Goal: Transaction & Acquisition: Purchase product/service

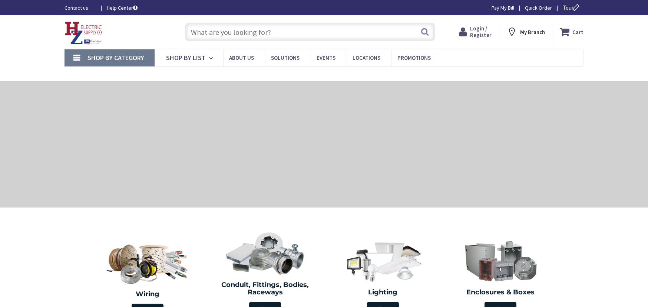
type input "[PERSON_NAME] Corners Rd, [GEOGRAPHIC_DATA], [GEOGRAPHIC_DATA]"
click at [486, 34] on span "Login / Register" at bounding box center [481, 32] width 22 height 14
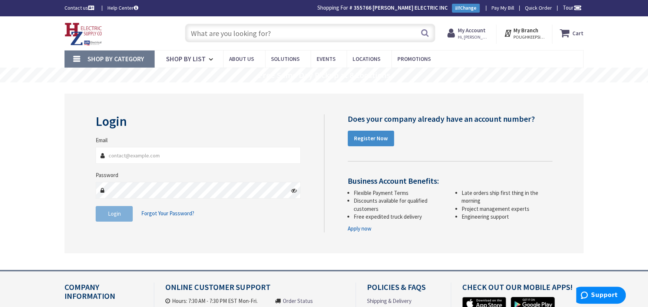
type input "[PERSON_NAME][EMAIL_ADDRESS][DOMAIN_NAME]"
click at [196, 34] on input "text" at bounding box center [310, 33] width 250 height 19
click at [198, 32] on input "text" at bounding box center [310, 33] width 250 height 19
click at [196, 33] on input "text" at bounding box center [310, 33] width 250 height 19
click at [198, 31] on input "text" at bounding box center [310, 33] width 250 height 19
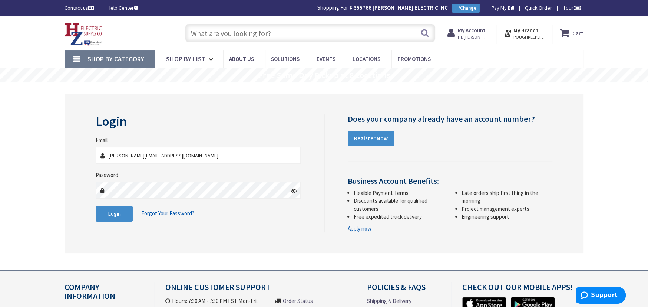
click at [198, 31] on input "text" at bounding box center [310, 33] width 250 height 19
click at [195, 32] on input "text" at bounding box center [310, 33] width 250 height 19
click at [131, 55] on span "Shop By Category" at bounding box center [116, 59] width 57 height 9
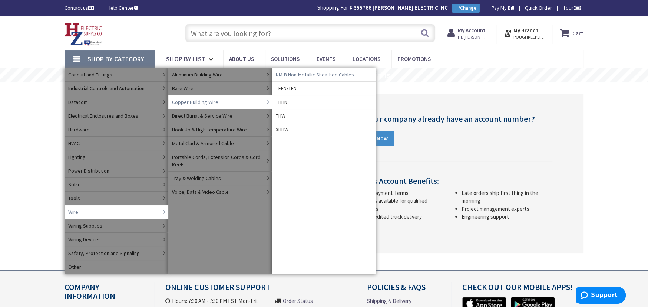
click at [299, 73] on span "NM-B Non-Metallic Sheathed Cables" at bounding box center [315, 74] width 78 height 7
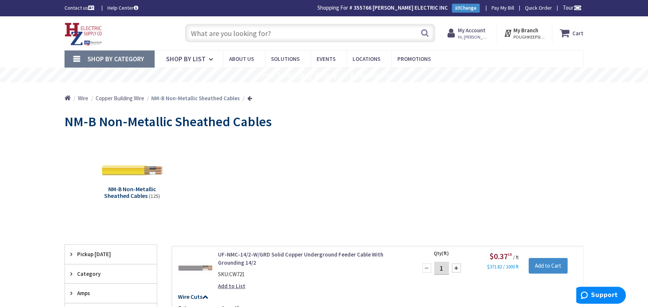
click at [195, 34] on input "text" at bounding box center [310, 33] width 250 height 19
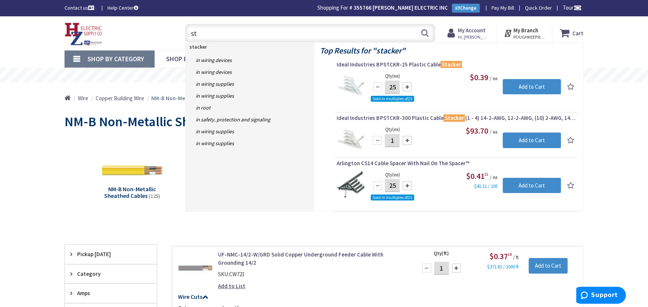
type input "s"
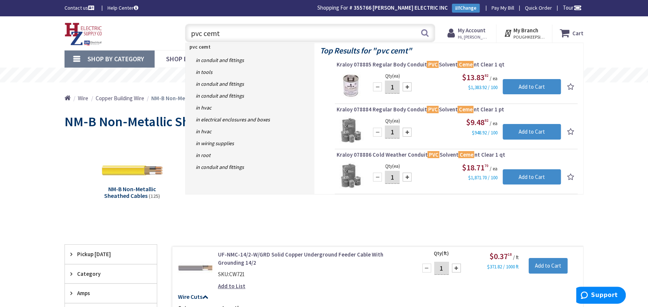
type input "pvc cemt"
click at [406, 87] on div at bounding box center [407, 86] width 9 height 9
type input "4"
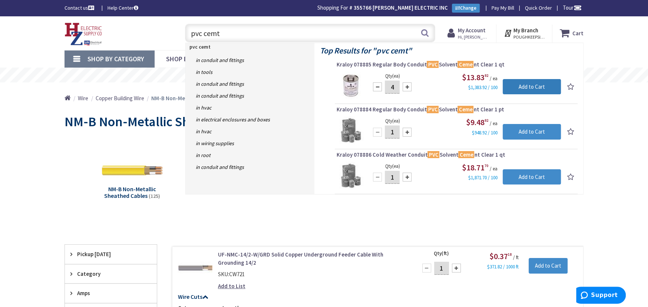
click at [529, 85] on input "Add to Cart" at bounding box center [532, 87] width 58 height 16
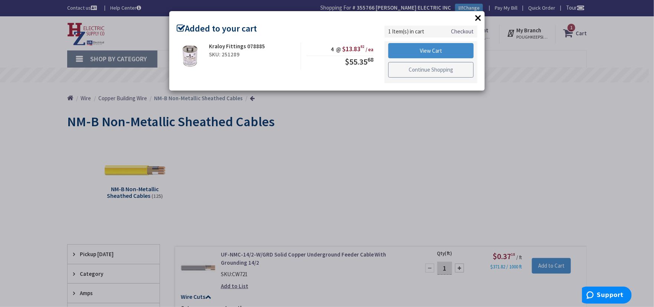
click at [401, 69] on link "Continue Shopping" at bounding box center [430, 70] width 85 height 16
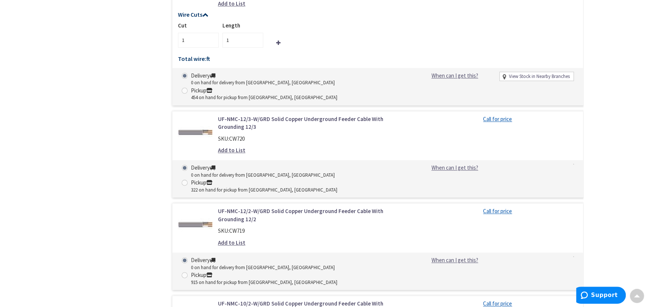
scroll to position [2992, 0]
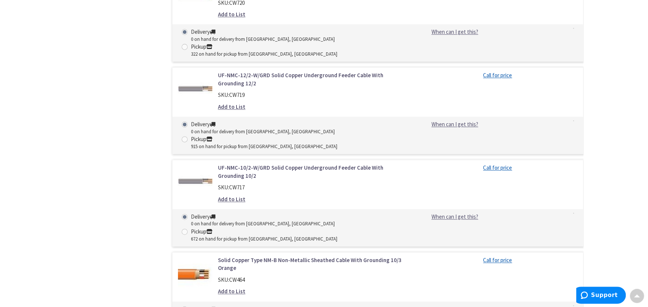
type input "1500"
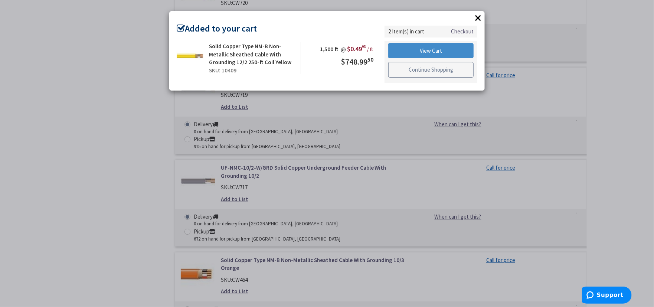
click at [401, 65] on link "Continue Shopping" at bounding box center [430, 70] width 85 height 16
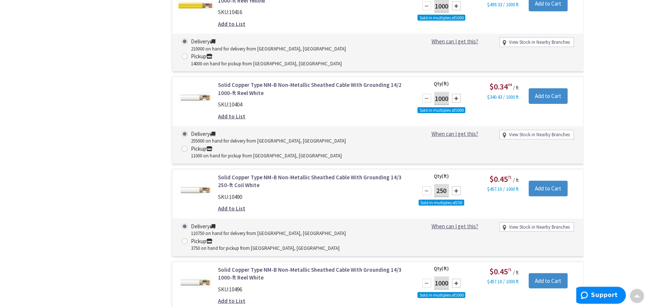
scroll to position [3672, 0]
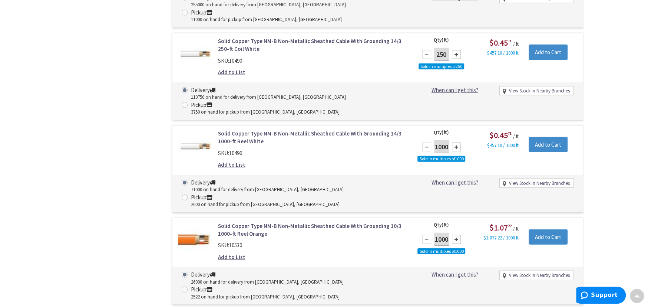
drag, startPoint x: 445, startPoint y: 105, endPoint x: 485, endPoint y: 98, distance: 40.7
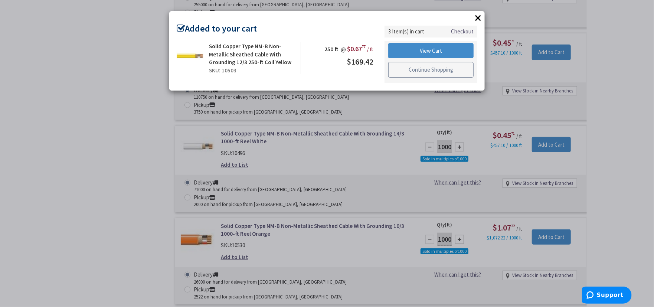
click at [448, 67] on link "Continue Shopping" at bounding box center [430, 70] width 85 height 16
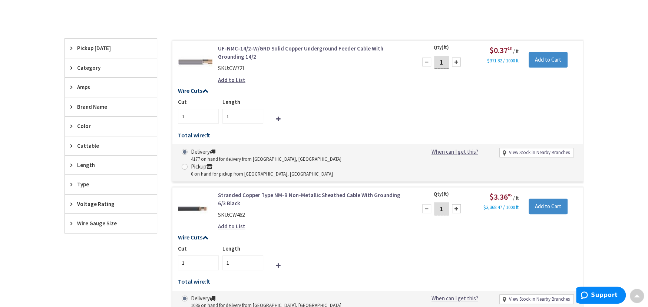
scroll to position [0, 0]
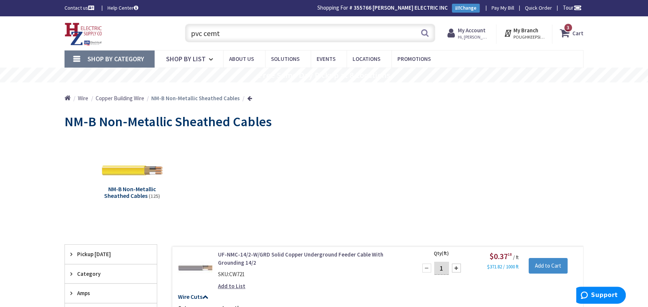
click at [219, 33] on input "pvc cemt" at bounding box center [310, 33] width 250 height 19
type input "p"
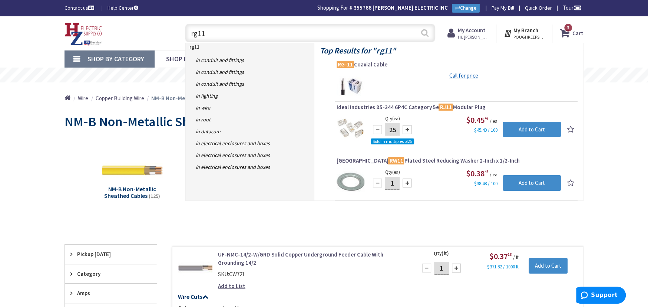
type input "rg11"
click at [424, 32] on button "Search" at bounding box center [425, 32] width 10 height 17
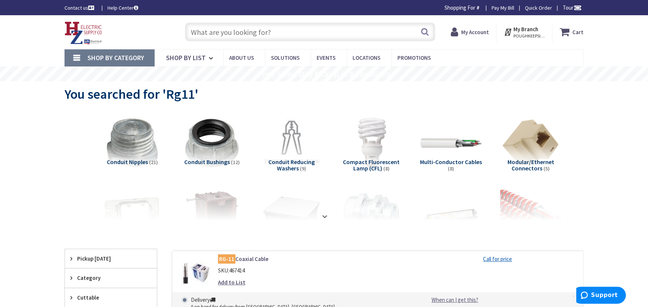
click at [193, 33] on input "text" at bounding box center [310, 32] width 250 height 19
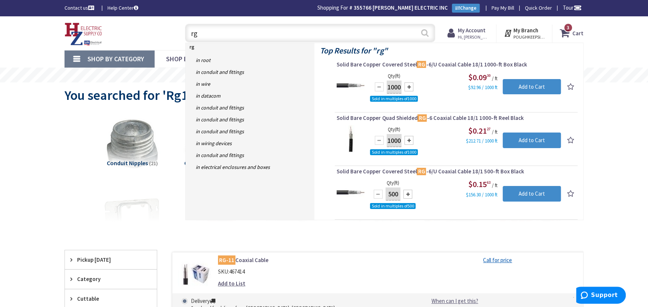
type input "rg"
click at [424, 33] on button "Search" at bounding box center [425, 32] width 10 height 17
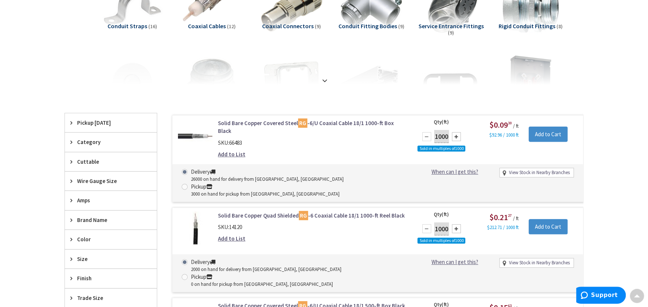
scroll to position [137, 0]
click at [441, 135] on input "1000" at bounding box center [441, 136] width 15 height 13
click at [552, 132] on input "Add to Cart" at bounding box center [548, 134] width 39 height 16
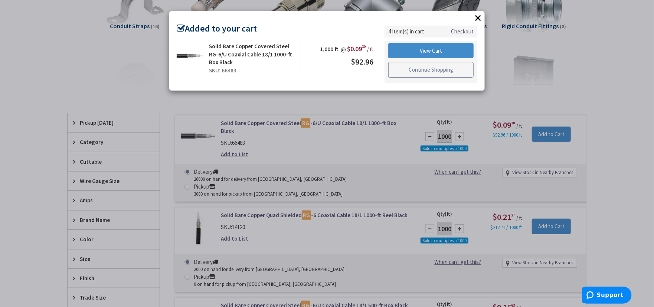
click at [410, 67] on link "Continue Shopping" at bounding box center [430, 70] width 85 height 16
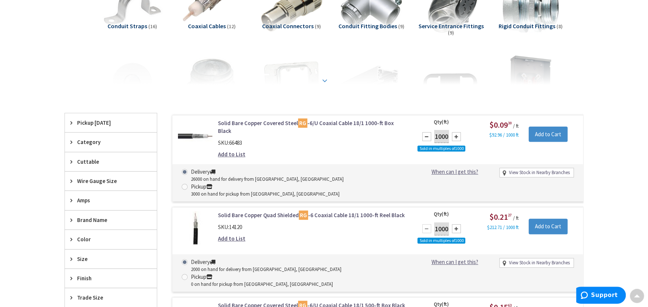
scroll to position [0, 0]
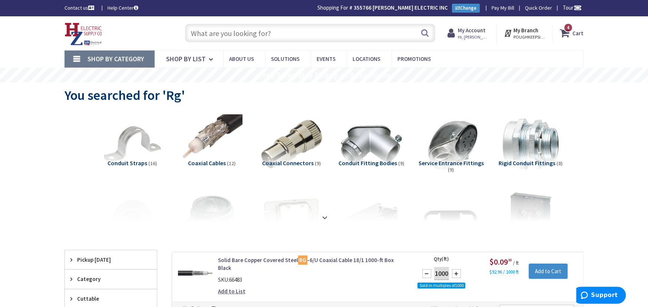
click at [194, 31] on input "text" at bounding box center [310, 33] width 250 height 19
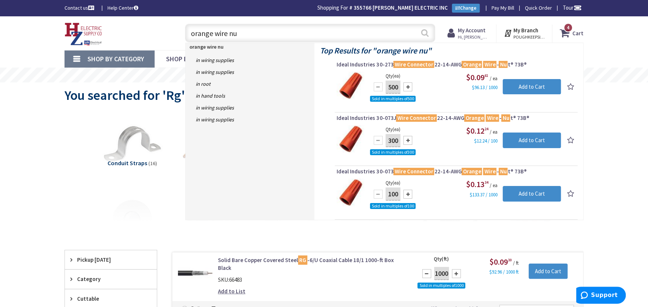
type input "orange wire nu"
click at [426, 33] on button "Search" at bounding box center [425, 32] width 10 height 17
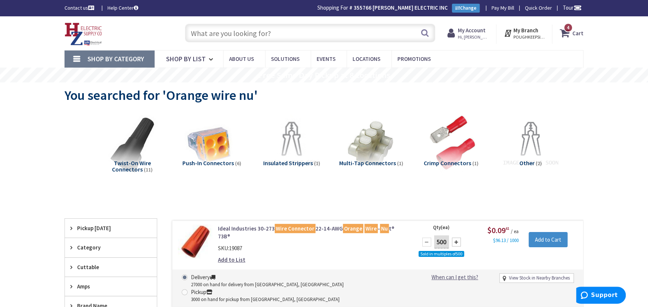
scroll to position [136, 0]
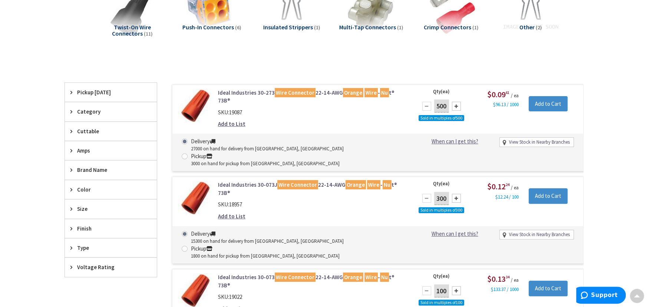
click at [457, 286] on div at bounding box center [456, 290] width 9 height 9
type input "200"
click at [563, 280] on input "Add to Cart" at bounding box center [548, 288] width 39 height 16
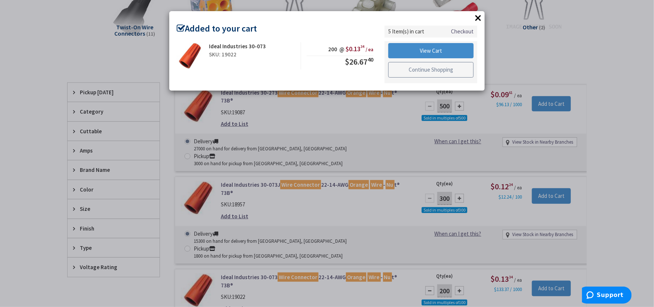
click at [427, 71] on link "Continue Shopping" at bounding box center [430, 70] width 85 height 16
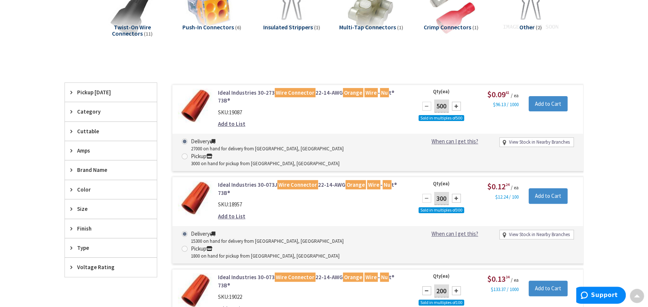
scroll to position [0, 0]
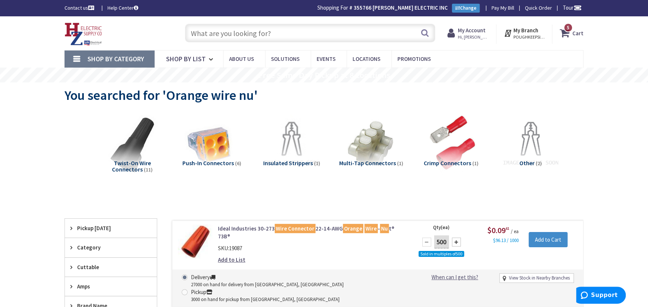
click at [568, 27] on span "5 5 items" at bounding box center [568, 27] width 9 height 9
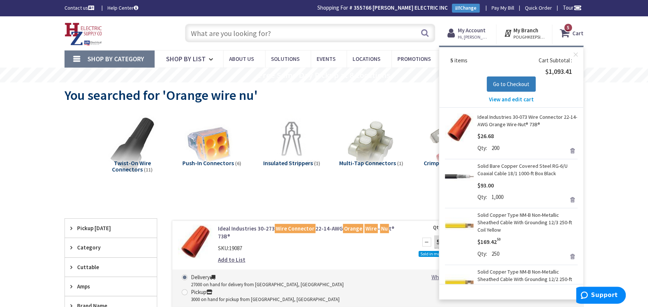
click at [513, 83] on span "Go to Checkout" at bounding box center [511, 83] width 36 height 7
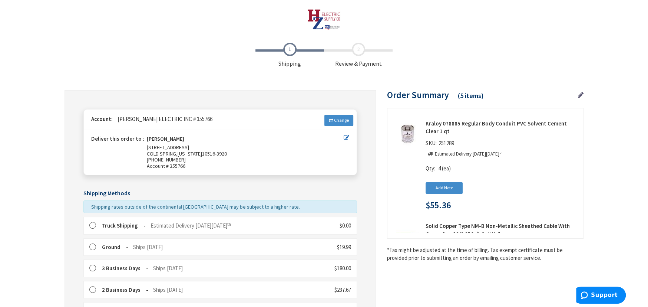
scroll to position [136, 0]
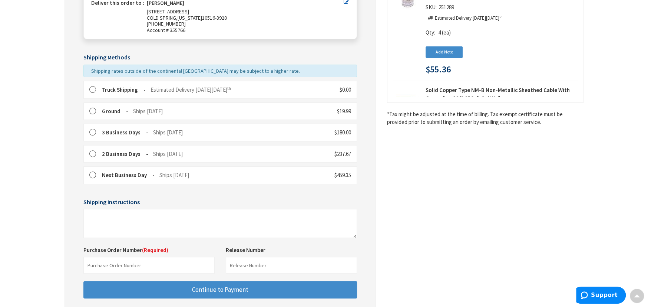
click at [91, 86] on label at bounding box center [94, 89] width 11 height 7
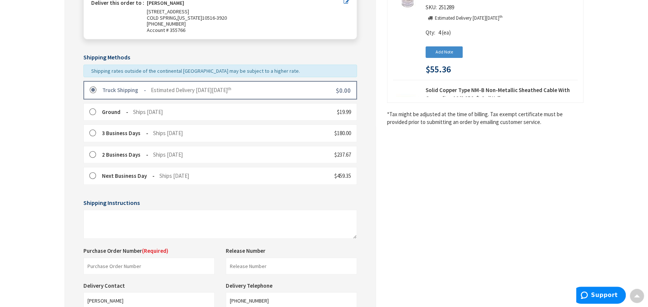
scroll to position [242, 0]
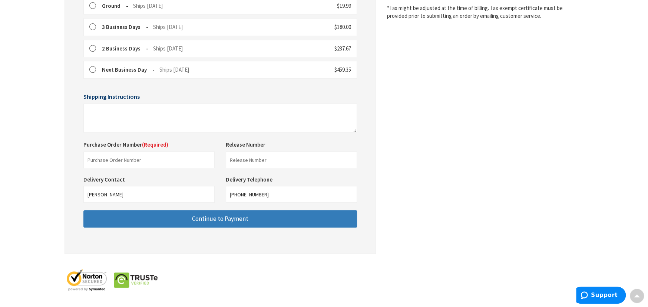
click at [204, 220] on span "Continue to Payment" at bounding box center [220, 218] width 56 height 8
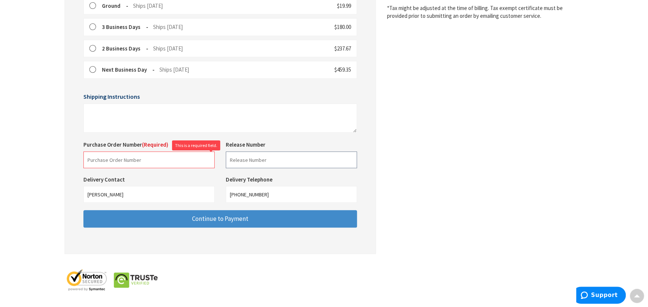
click at [239, 158] on input "text" at bounding box center [291, 159] width 131 height 17
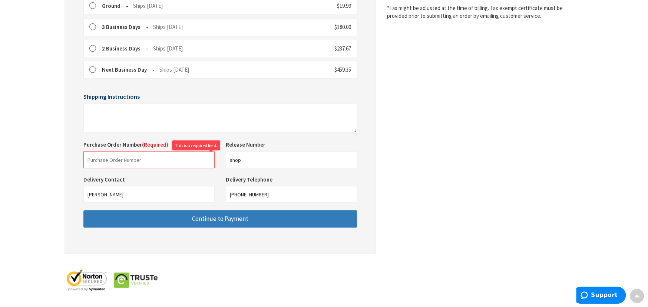
click at [219, 217] on span "Continue to Payment" at bounding box center [220, 218] width 56 height 8
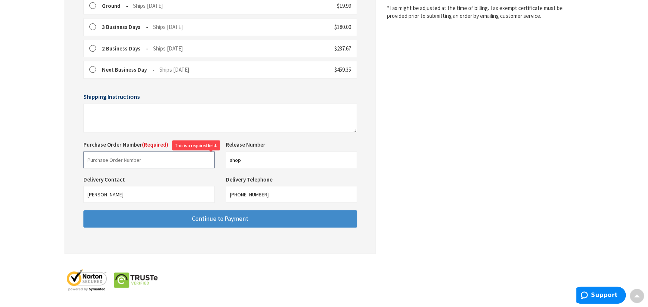
click at [147, 162] on input "text" at bounding box center [148, 159] width 131 height 17
click at [245, 159] on input "shop" at bounding box center [291, 159] width 131 height 17
type input "s"
click at [89, 159] on input "text" at bounding box center [148, 159] width 131 height 17
type input "Shop"
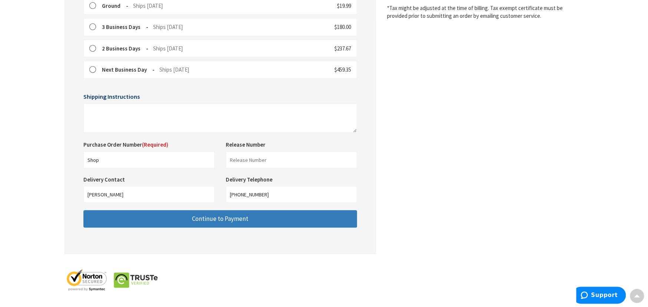
click at [187, 224] on button "Continue to Payment" at bounding box center [220, 218] width 274 height 17
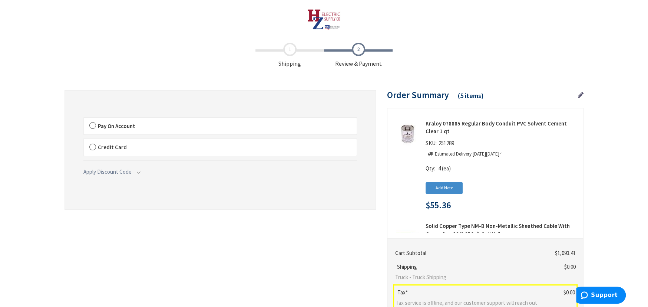
click at [92, 126] on label "Pay On Account" at bounding box center [220, 126] width 273 height 17
click at [84, 119] on input "Pay On Account" at bounding box center [84, 119] width 0 height 0
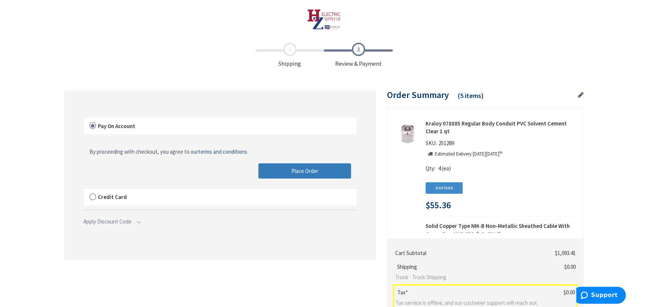
click at [269, 172] on button "Place Order" at bounding box center [305, 171] width 93 height 16
